Goal: Task Accomplishment & Management: Use online tool/utility

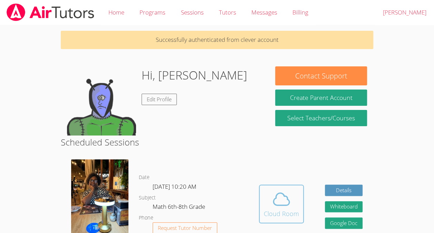
click at [268, 205] on span at bounding box center [281, 198] width 35 height 19
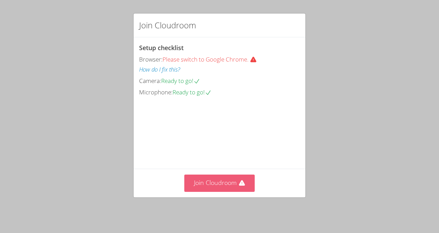
click at [222, 186] on button "Join Cloudroom" at bounding box center [219, 182] width 71 height 17
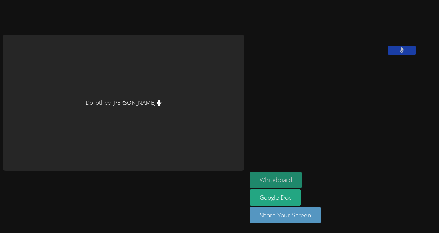
click at [250, 182] on button "Whiteboard" at bounding box center [276, 180] width 52 height 16
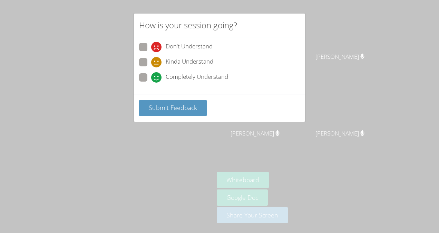
click at [147, 81] on label "Completely Understand" at bounding box center [183, 77] width 89 height 9
click at [151, 79] on input "Completely Understand" at bounding box center [154, 76] width 6 height 6
radio input "true"
click at [161, 102] on button "Submit Feedback" at bounding box center [173, 108] width 68 height 16
